Goal: Transaction & Acquisition: Purchase product/service

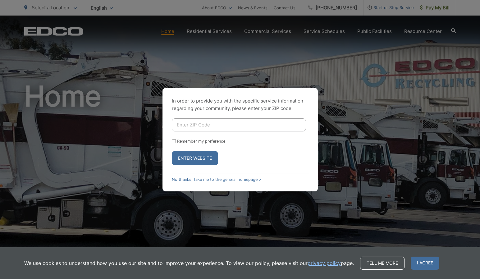
click at [189, 123] on input "Enter ZIP Code" at bounding box center [239, 124] width 134 height 13
type input "92024"
click at [191, 159] on button "Enter Website" at bounding box center [195, 158] width 46 height 14
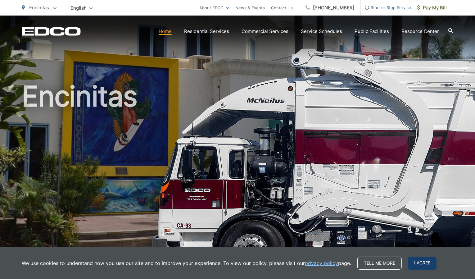
click at [424, 260] on span "I agree" at bounding box center [422, 263] width 29 height 13
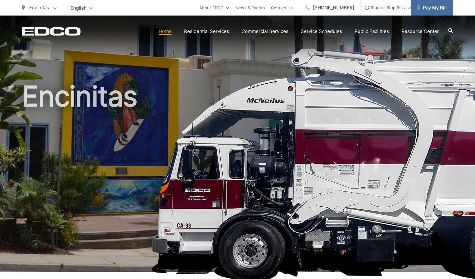
click at [425, 9] on span "Pay My Bill" at bounding box center [432, 7] width 30 height 7
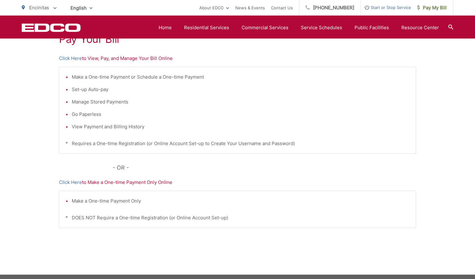
scroll to position [116, 0]
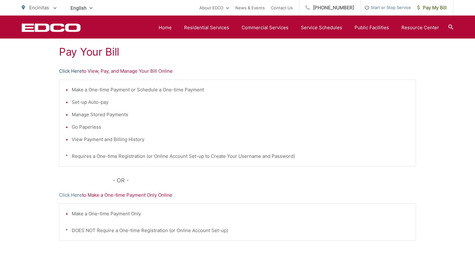
click at [66, 70] on link "Click Here" at bounding box center [70, 70] width 23 height 7
